Goal: Task Accomplishment & Management: Use online tool/utility

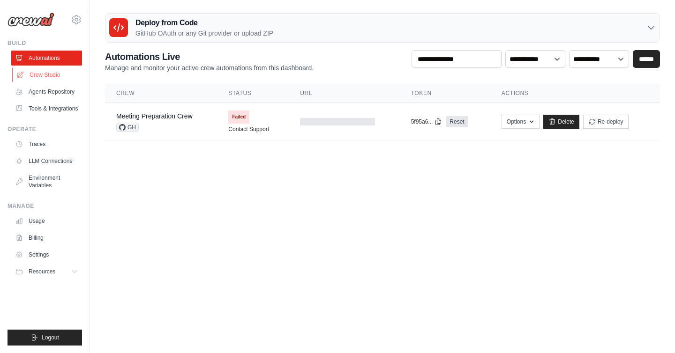
click at [50, 72] on link "Crew Studio" at bounding box center [47, 74] width 71 height 15
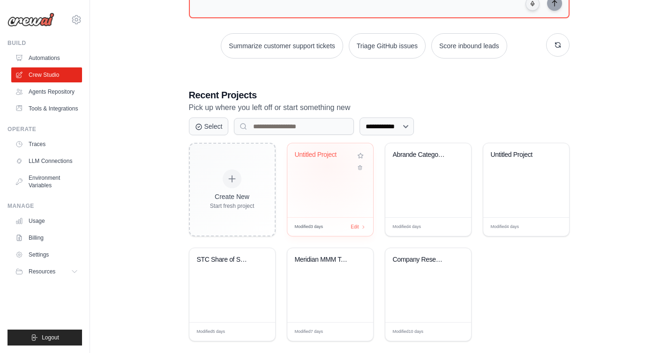
scroll to position [124, 0]
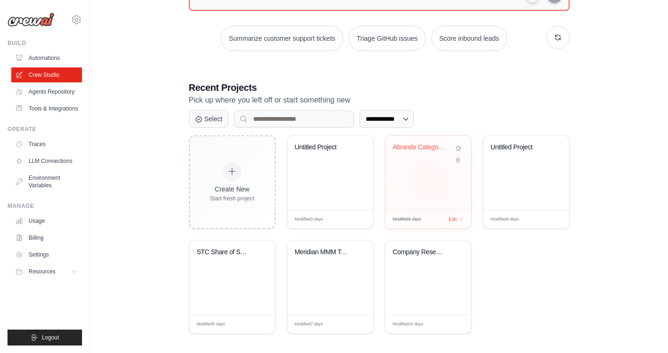
click at [429, 181] on div "Abrande Category Entry Points Resea..." at bounding box center [428, 173] width 86 height 74
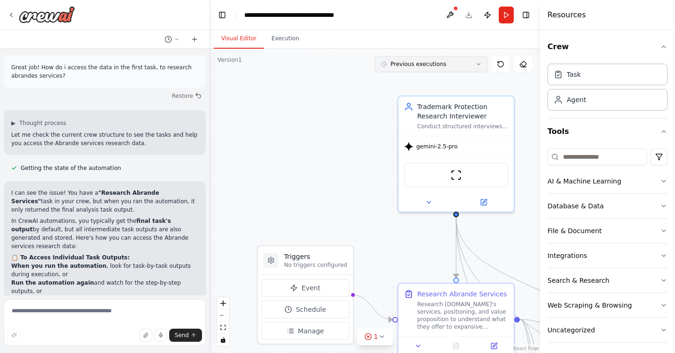
click at [436, 60] on button "Previous executions" at bounding box center [431, 64] width 112 height 16
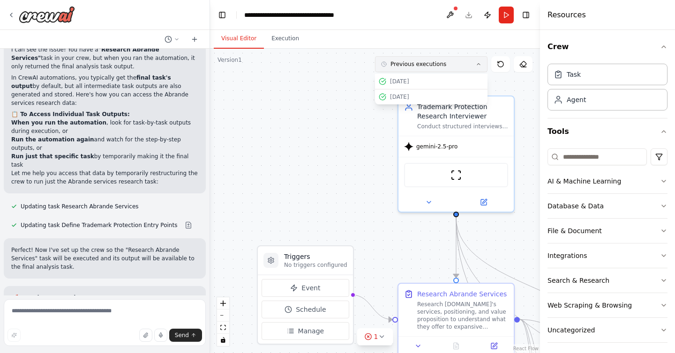
scroll to position [4627, 0]
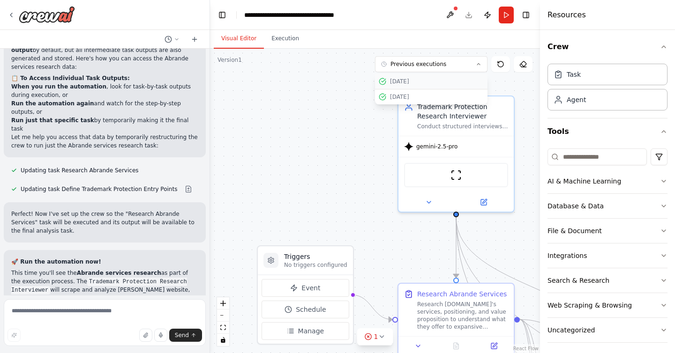
click at [429, 79] on div "02/10/2025" at bounding box center [437, 81] width 94 height 7
click at [448, 68] on button "02/10/2025" at bounding box center [431, 64] width 112 height 16
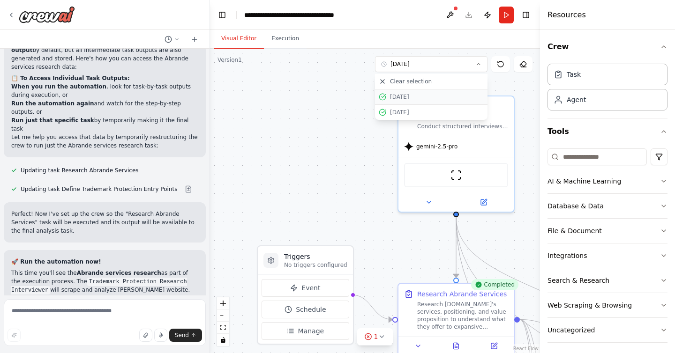
click at [419, 99] on div "02/10/2025" at bounding box center [437, 96] width 94 height 7
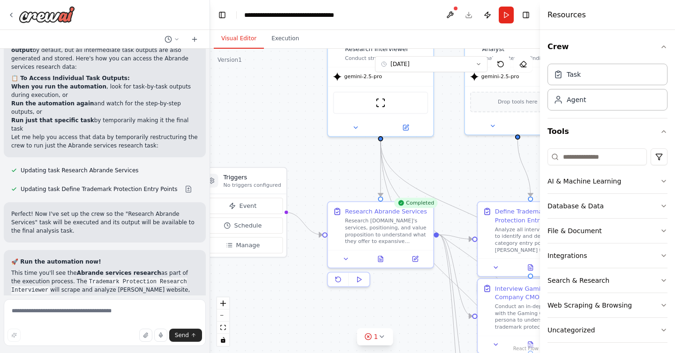
drag, startPoint x: 379, startPoint y: 156, endPoint x: 306, endPoint y: 82, distance: 104.7
click at [306, 82] on div ".deletable-edge-delete-btn { width: 20px; height: 20px; border: 0px solid #ffff…" at bounding box center [375, 201] width 330 height 305
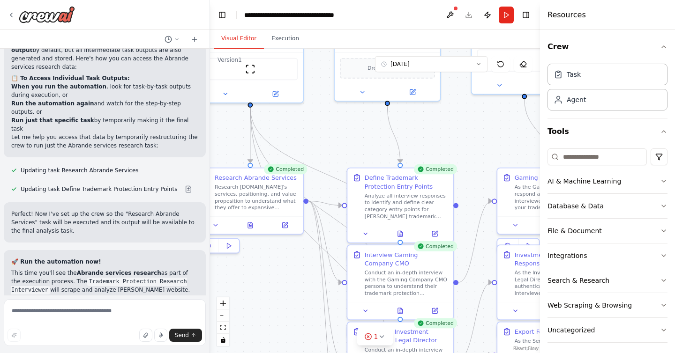
drag, startPoint x: 479, startPoint y: 162, endPoint x: 352, endPoint y: 132, distance: 130.5
click at [352, 132] on div ".deletable-edge-delete-btn { width: 20px; height: 20px; border: 0px solid #ffff…" at bounding box center [375, 201] width 330 height 305
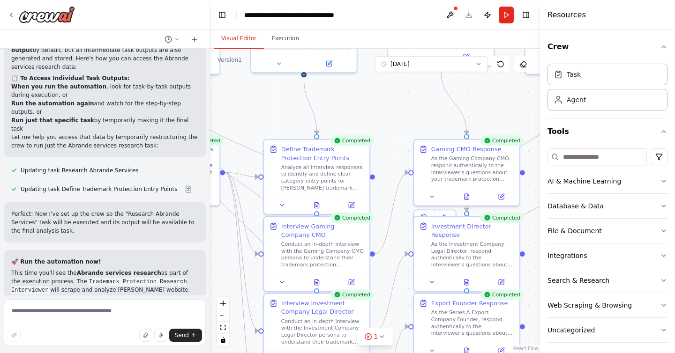
drag, startPoint x: 465, startPoint y: 172, endPoint x: 372, endPoint y: 141, distance: 98.1
click at [372, 141] on div ".deletable-edge-delete-btn { width: 20px; height: 20px; border: 0px solid #ffff…" at bounding box center [375, 201] width 330 height 305
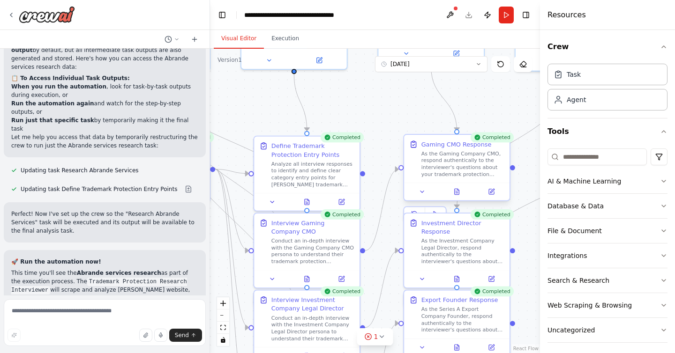
click at [416, 168] on div "Gaming CMO Response As the Gaming Company CMO, respond authentically to the int…" at bounding box center [456, 158] width 95 height 37
click at [460, 195] on button at bounding box center [457, 191] width 36 height 10
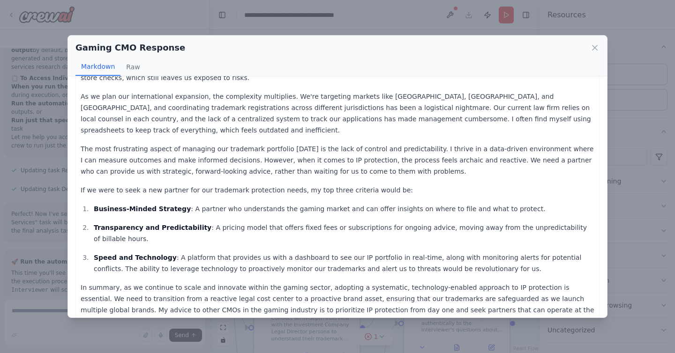
scroll to position [0, 0]
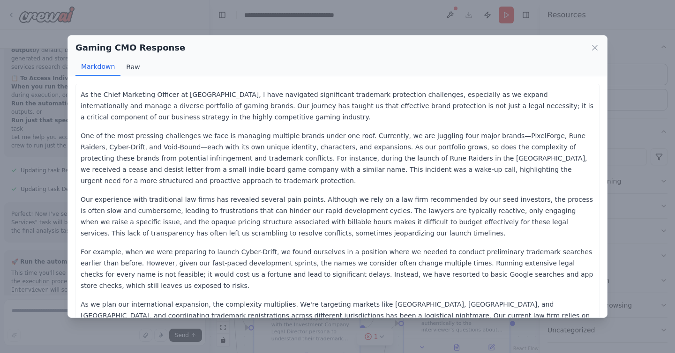
click at [124, 61] on button "Raw" at bounding box center [132, 67] width 25 height 18
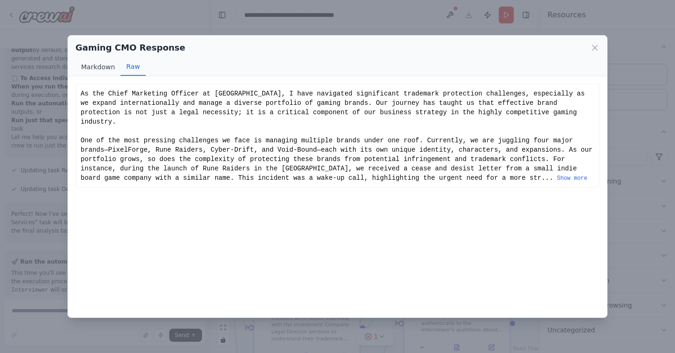
click at [95, 65] on button "Markdown" at bounding box center [97, 67] width 45 height 18
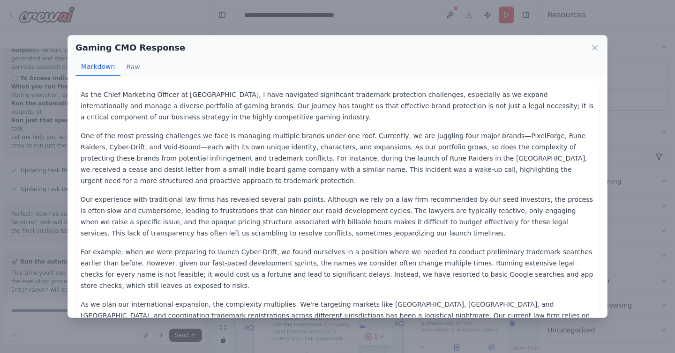
scroll to position [208, 0]
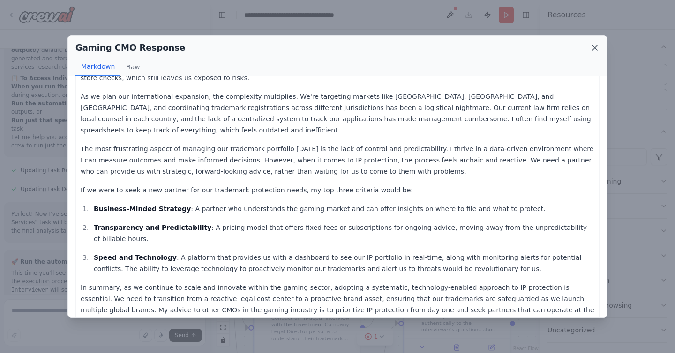
click at [596, 47] on icon at bounding box center [594, 47] width 9 height 9
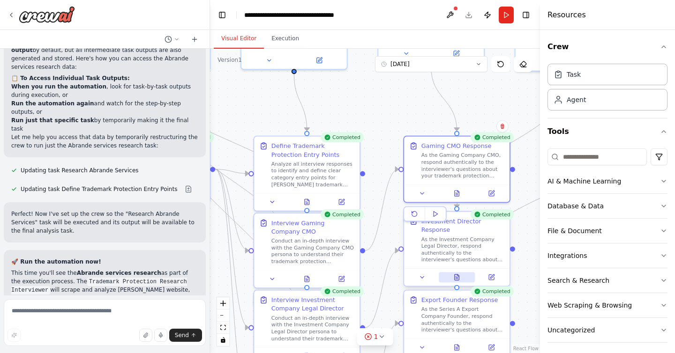
click at [458, 276] on icon at bounding box center [458, 276] width 2 height 2
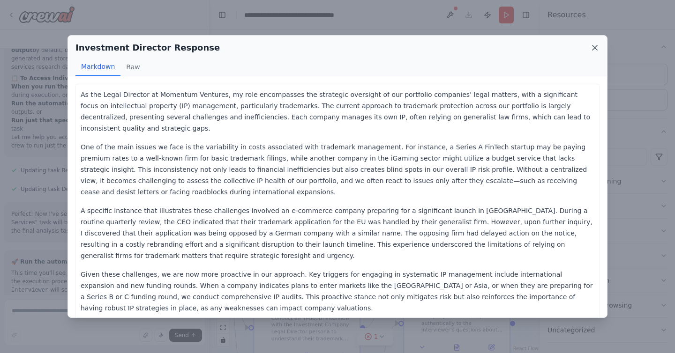
click at [595, 50] on icon at bounding box center [594, 47] width 9 height 9
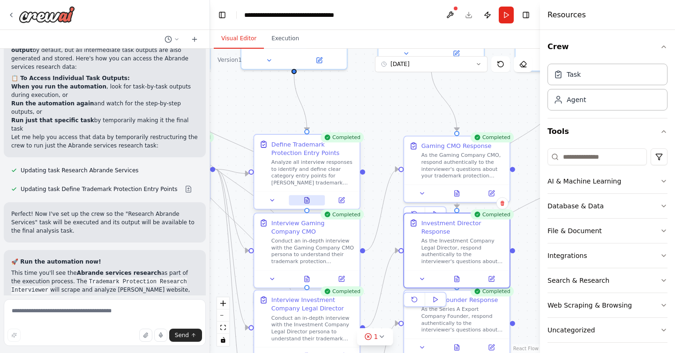
click at [305, 201] on icon at bounding box center [306, 201] width 2 height 0
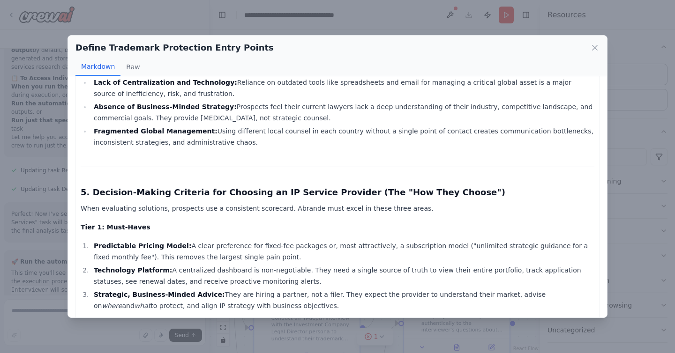
scroll to position [864, 0]
click at [594, 51] on icon at bounding box center [594, 47] width 9 height 9
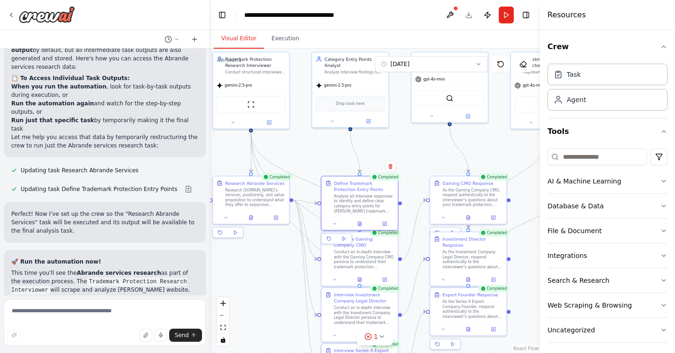
drag, startPoint x: 514, startPoint y: 175, endPoint x: 527, endPoint y: 207, distance: 34.1
click at [527, 207] on div ".deletable-edge-delete-btn { width: 20px; height: 20px; border: 0px solid #ffff…" at bounding box center [375, 201] width 330 height 305
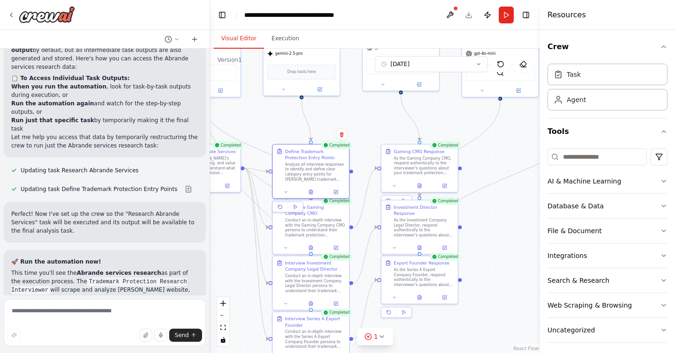
drag, startPoint x: 429, startPoint y: 155, endPoint x: 375, endPoint y: 118, distance: 65.1
click at [375, 118] on div ".deletable-edge-delete-btn { width: 20px; height: 20px; border: 0px solid #ffff…" at bounding box center [375, 201] width 330 height 305
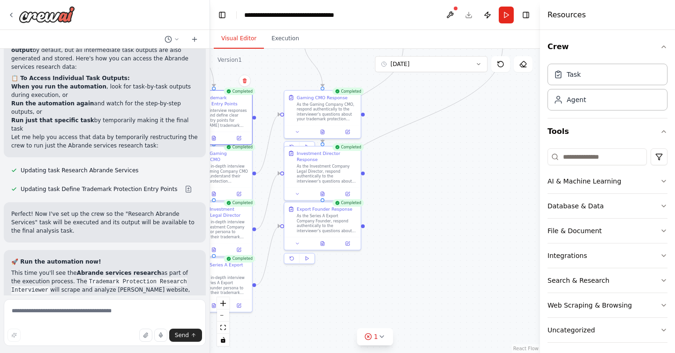
drag, startPoint x: 503, startPoint y: 181, endPoint x: 411, endPoint y: 131, distance: 104.4
click at [411, 131] on div ".deletable-edge-delete-btn { width: 20px; height: 20px; border: 0px solid #ffff…" at bounding box center [375, 201] width 330 height 305
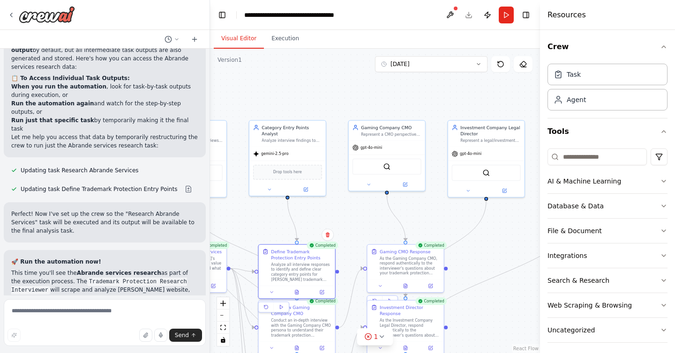
drag, startPoint x: 401, startPoint y: 172, endPoint x: 484, endPoint y: 324, distance: 173.0
click at [484, 326] on div ".deletable-edge-delete-btn { width: 20px; height: 20px; border: 0px solid #ffff…" at bounding box center [375, 201] width 330 height 305
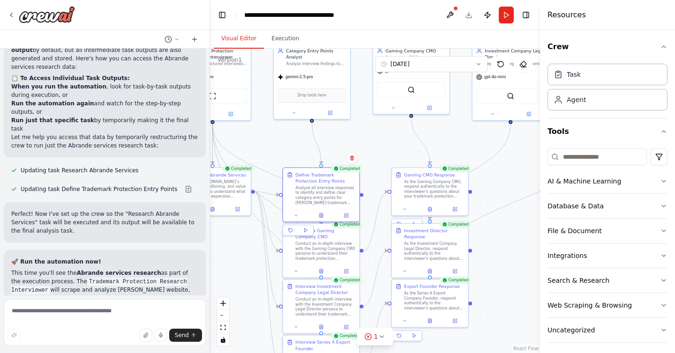
drag, startPoint x: 353, startPoint y: 211, endPoint x: 377, endPoint y: 135, distance: 79.7
click at [377, 135] on div ".deletable-edge-delete-btn { width: 20px; height: 20px; border: 0px solid #ffff…" at bounding box center [375, 201] width 330 height 305
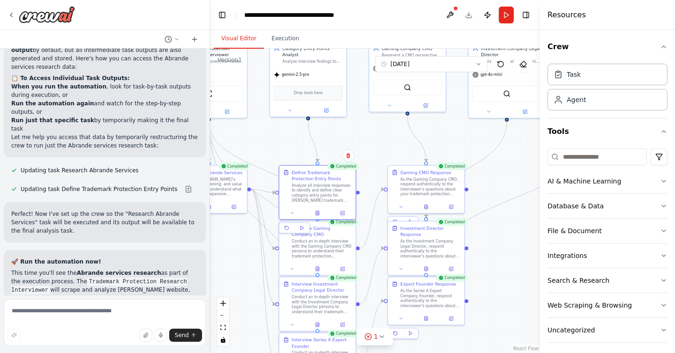
drag, startPoint x: 376, startPoint y: 136, endPoint x: 358, endPoint y: 117, distance: 26.2
click at [358, 117] on div ".deletable-edge-delete-btn { width: 20px; height: 20px; border: 0px solid #ffff…" at bounding box center [375, 201] width 330 height 305
